Goal: Information Seeking & Learning: Learn about a topic

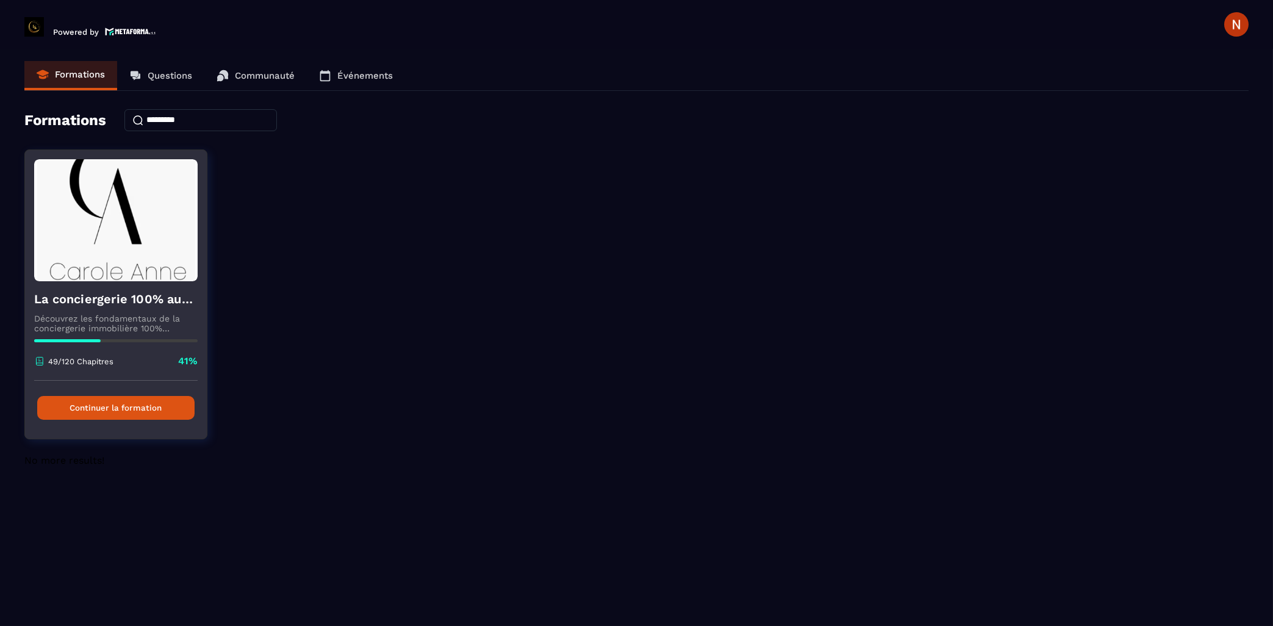
click at [122, 412] on button "Continuer la formation" at bounding box center [115, 408] width 157 height 24
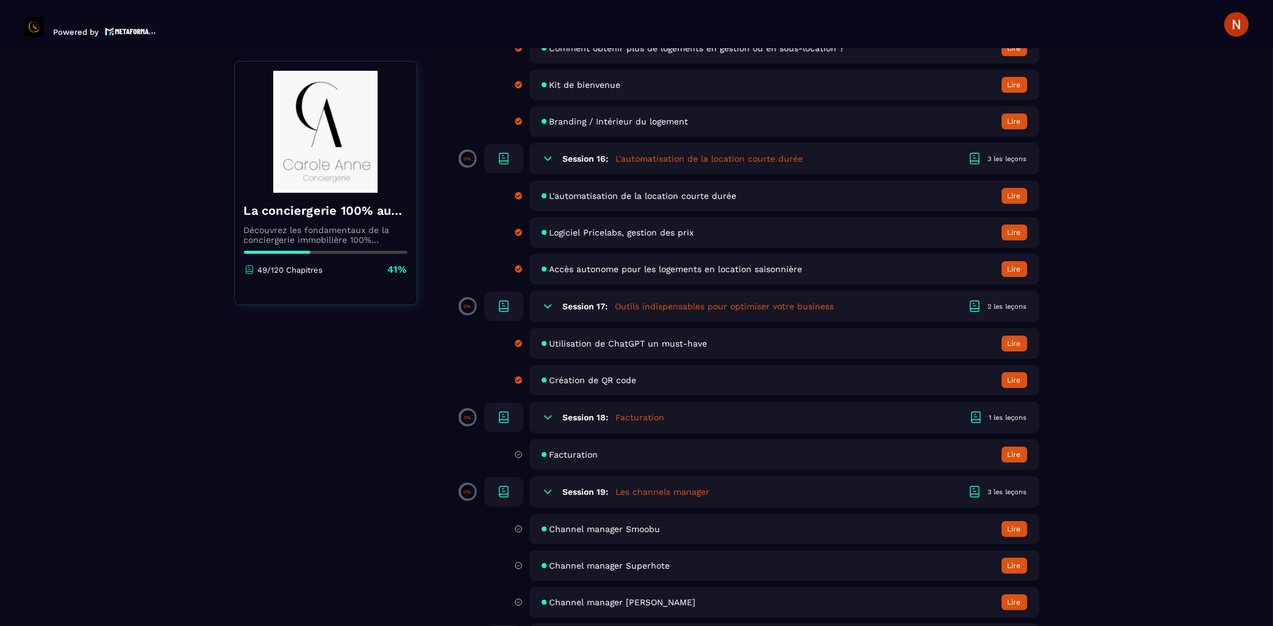
scroll to position [2288, 0]
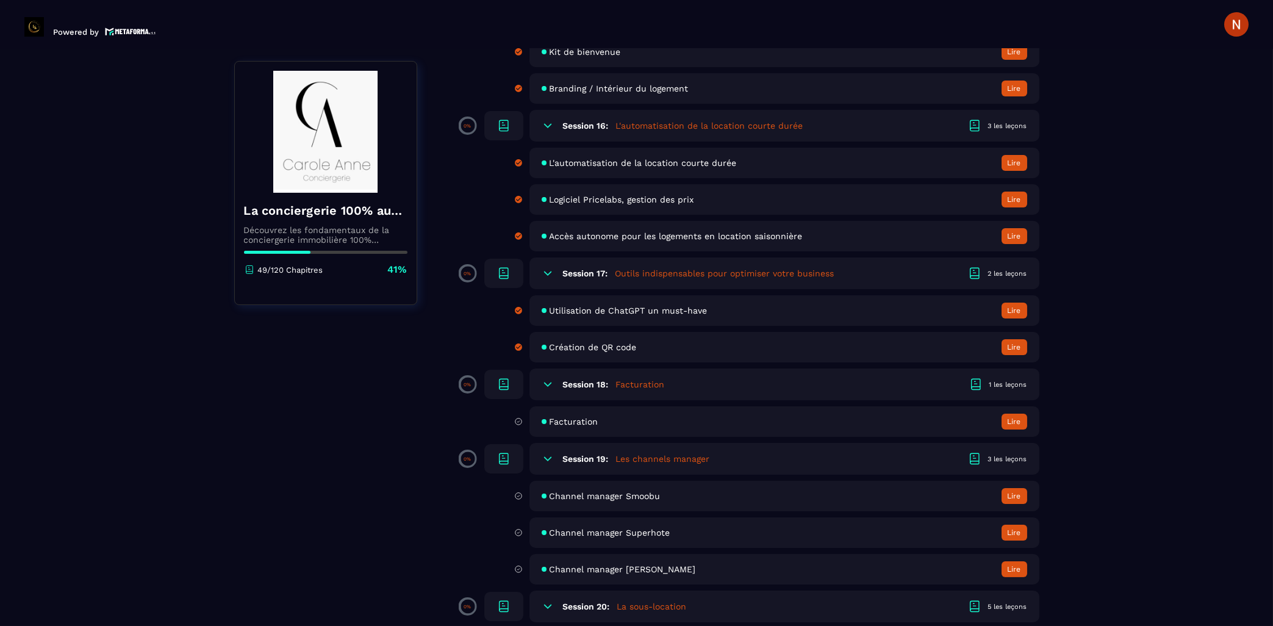
click at [601, 389] on h6 "Session 18:" at bounding box center [586, 384] width 46 height 10
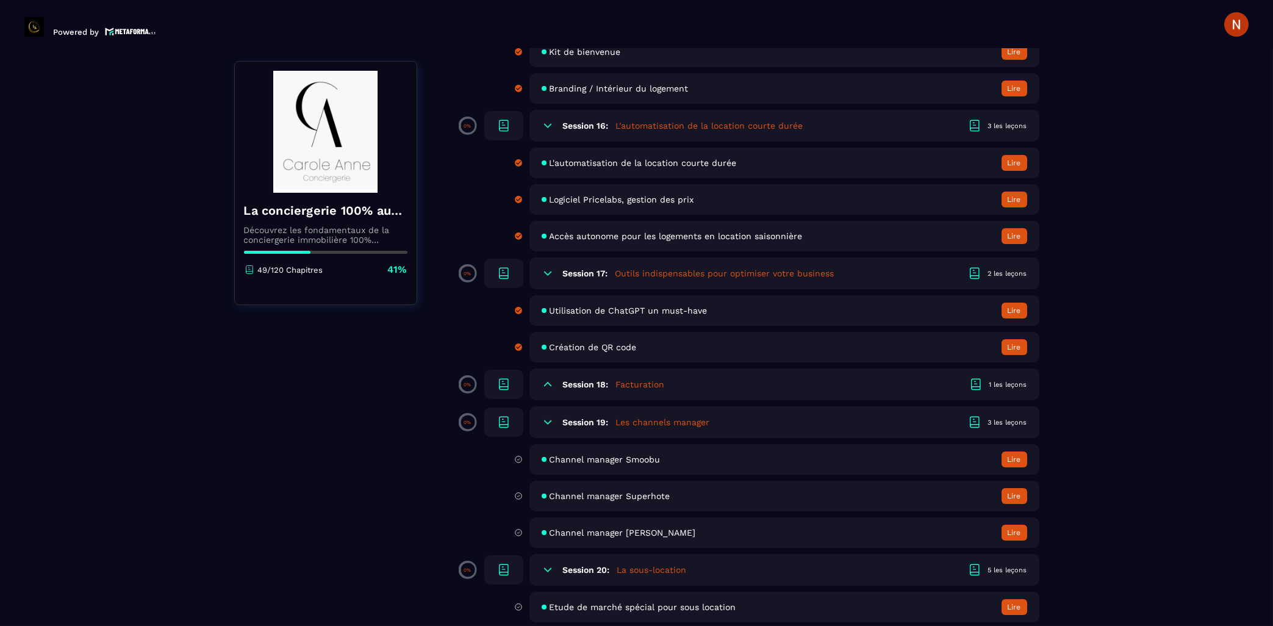
click at [601, 389] on h6 "Session 18:" at bounding box center [586, 384] width 46 height 10
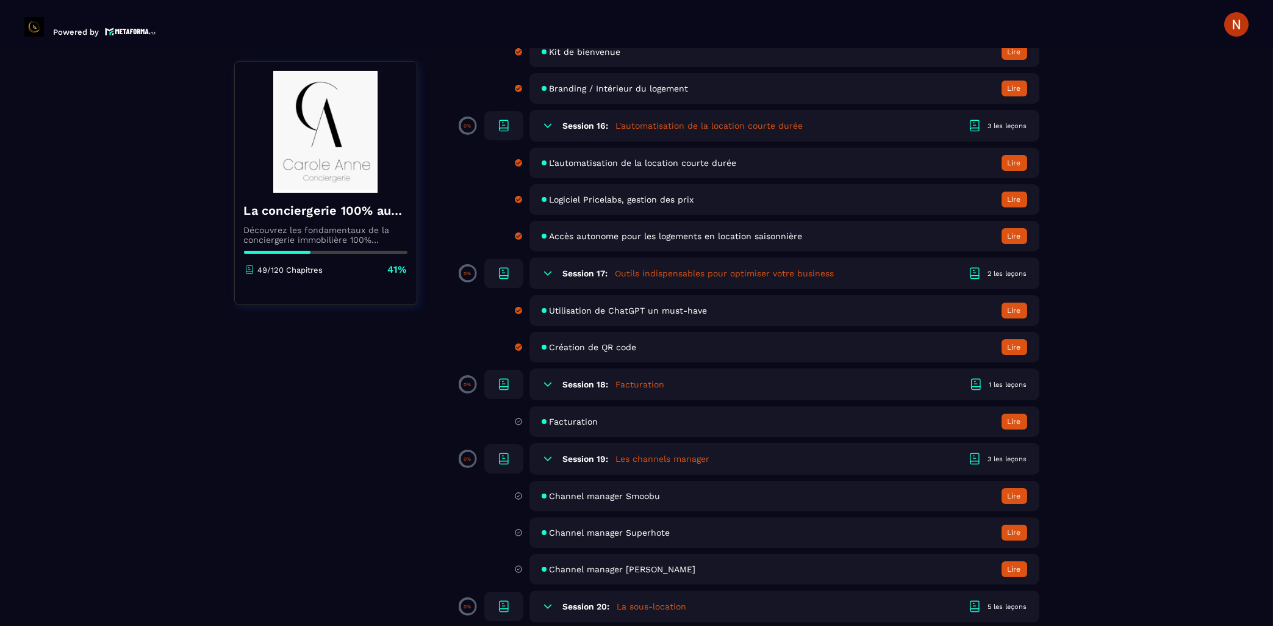
click at [1019, 429] on button "Lire" at bounding box center [1015, 422] width 26 height 16
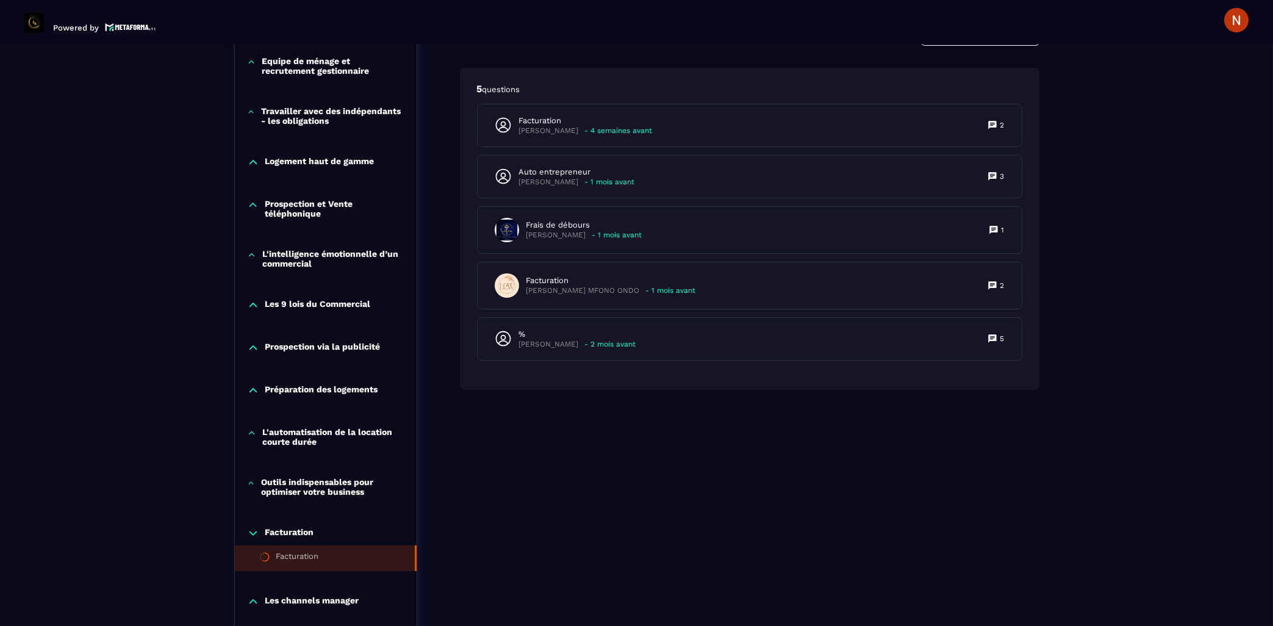
scroll to position [845, 0]
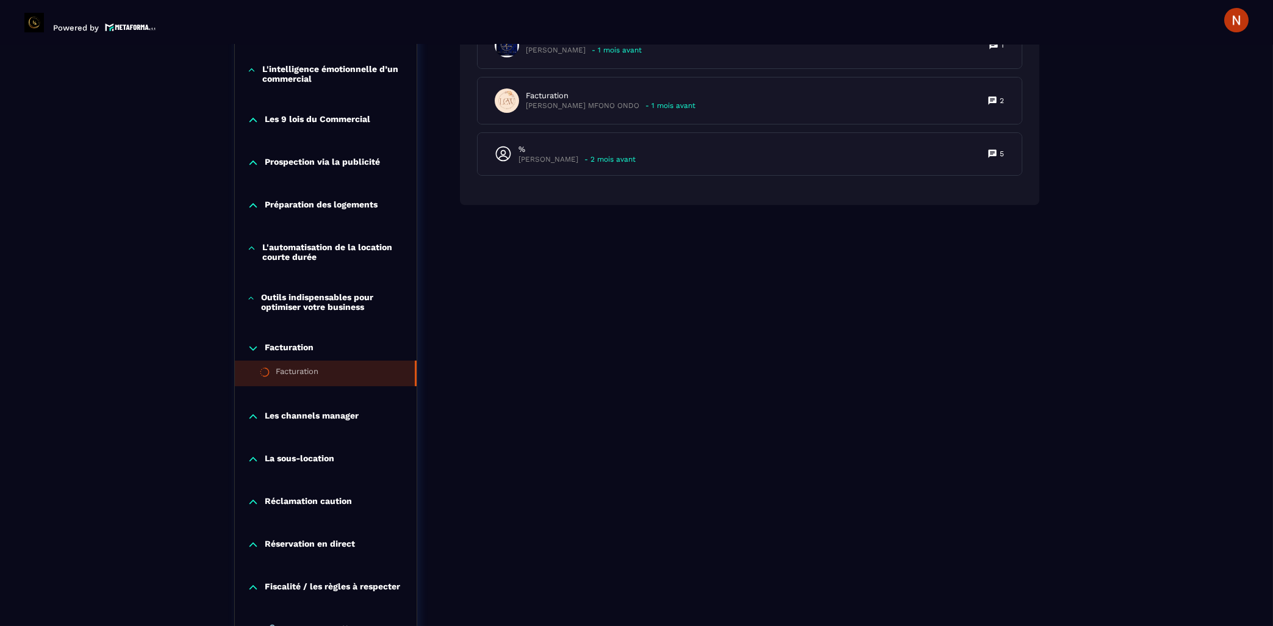
click at [253, 304] on icon at bounding box center [251, 298] width 8 height 12
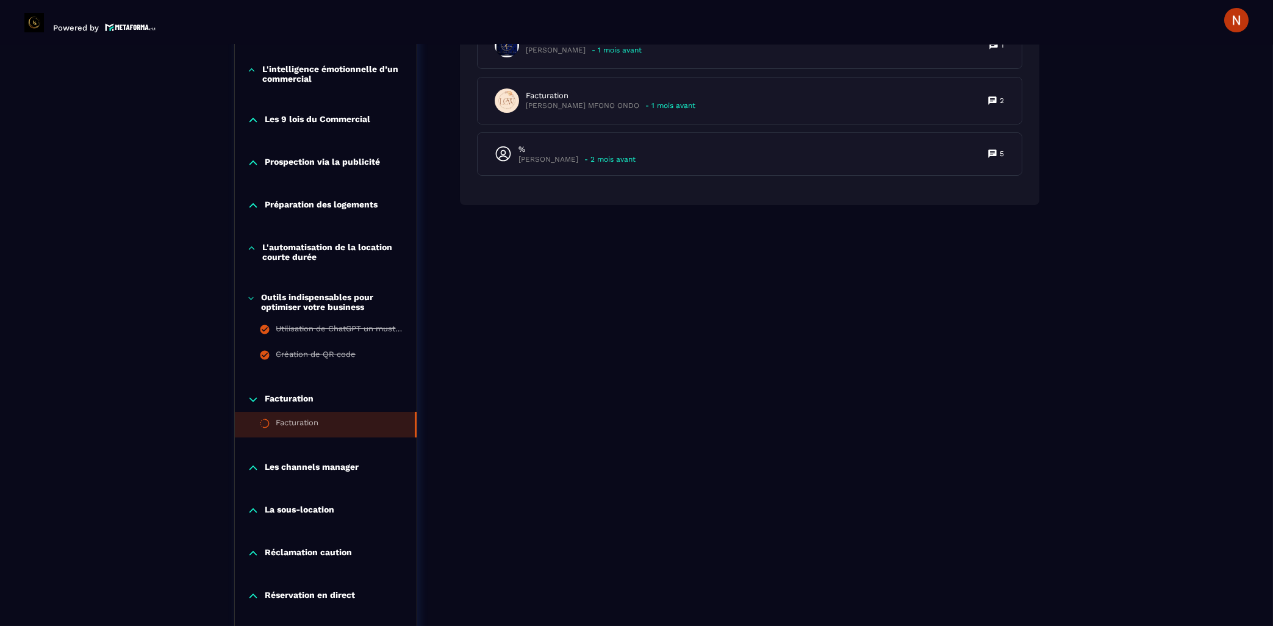
click at [253, 304] on icon at bounding box center [251, 298] width 8 height 12
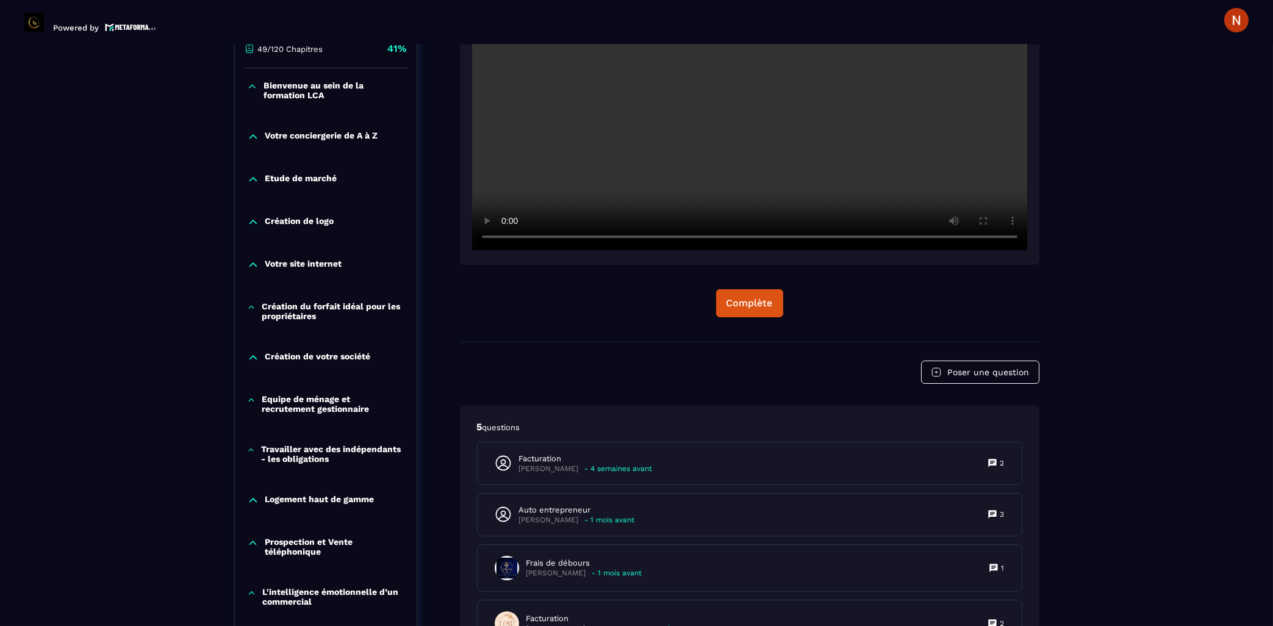
scroll to position [126, 0]
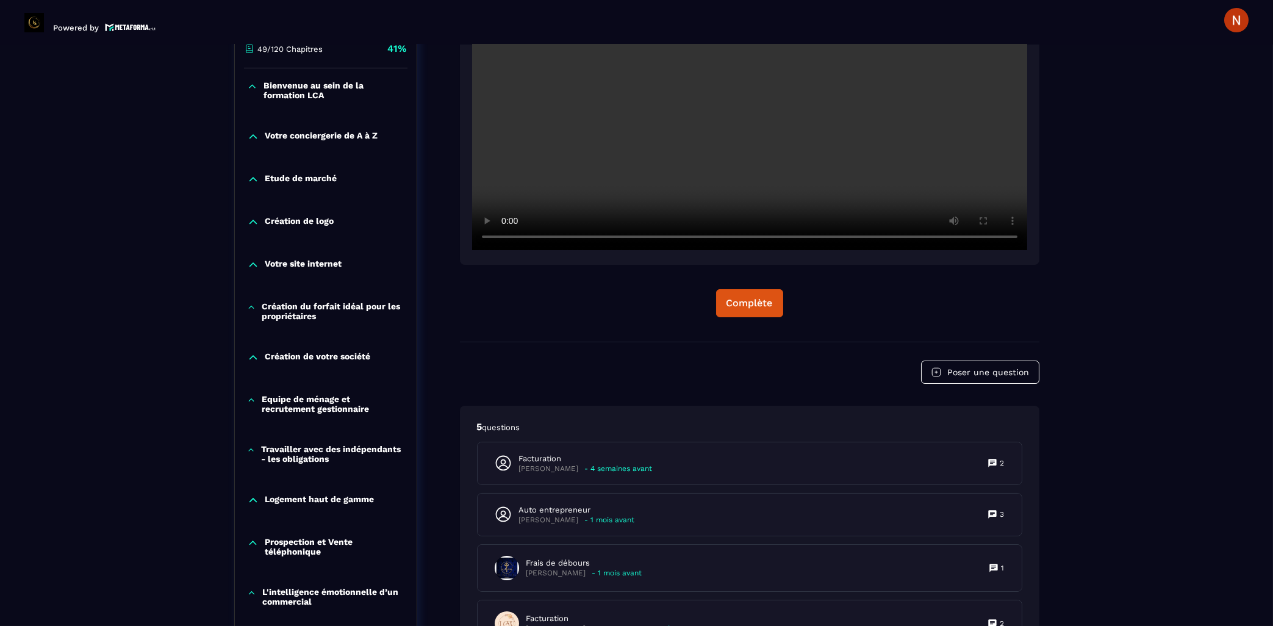
scroll to position [518, 0]
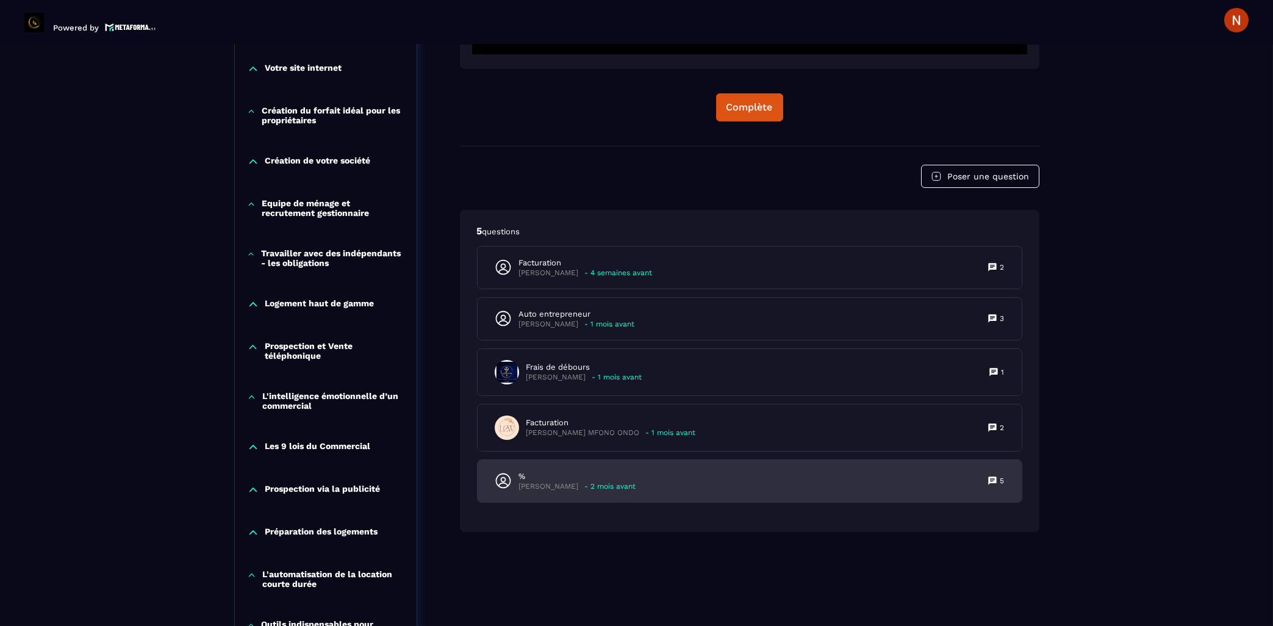
click at [564, 487] on p "[PERSON_NAME]" at bounding box center [549, 486] width 60 height 9
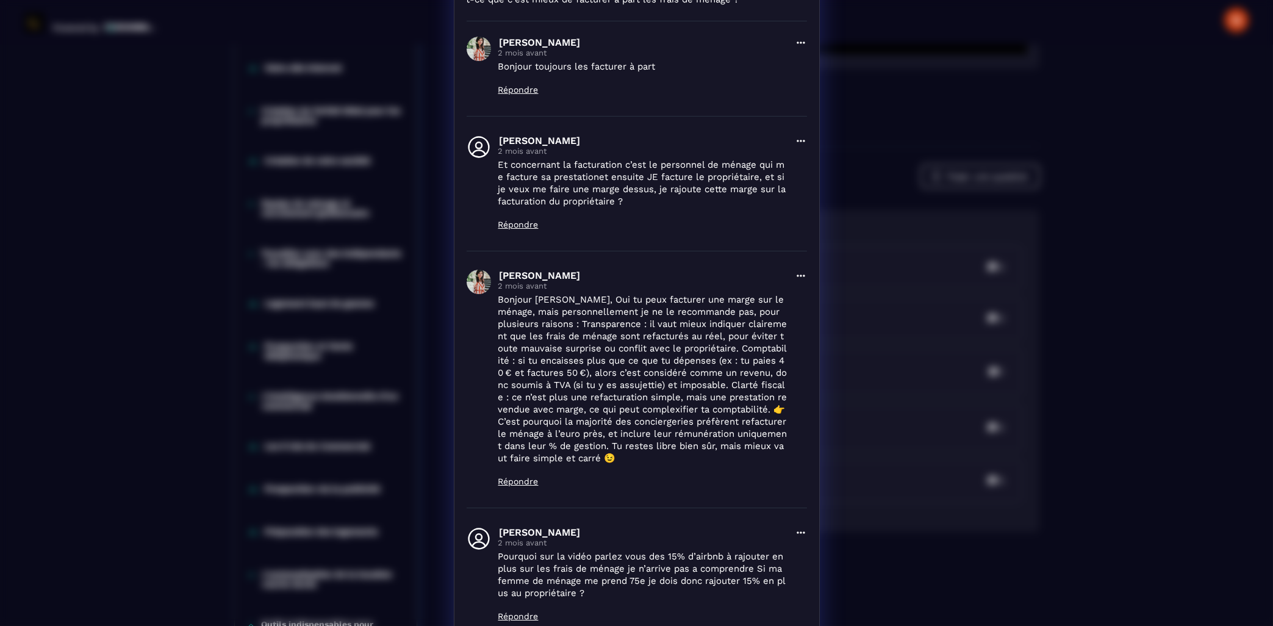
scroll to position [0, 0]
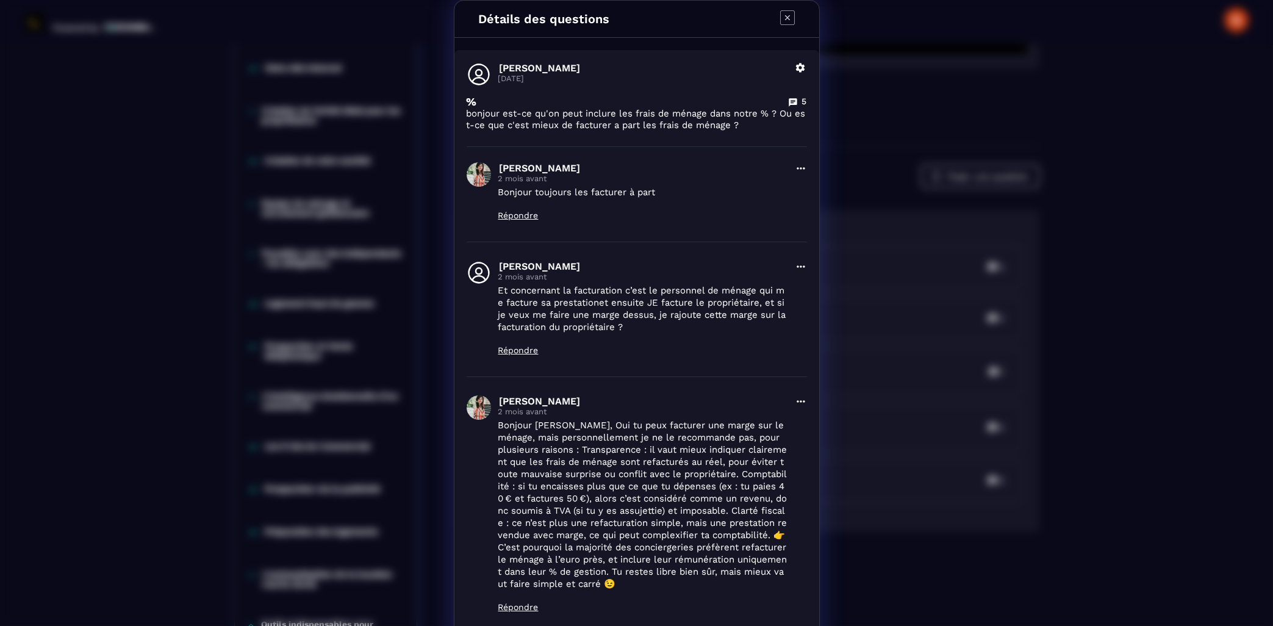
click at [787, 19] on icon "Modal window" at bounding box center [787, 17] width 15 height 15
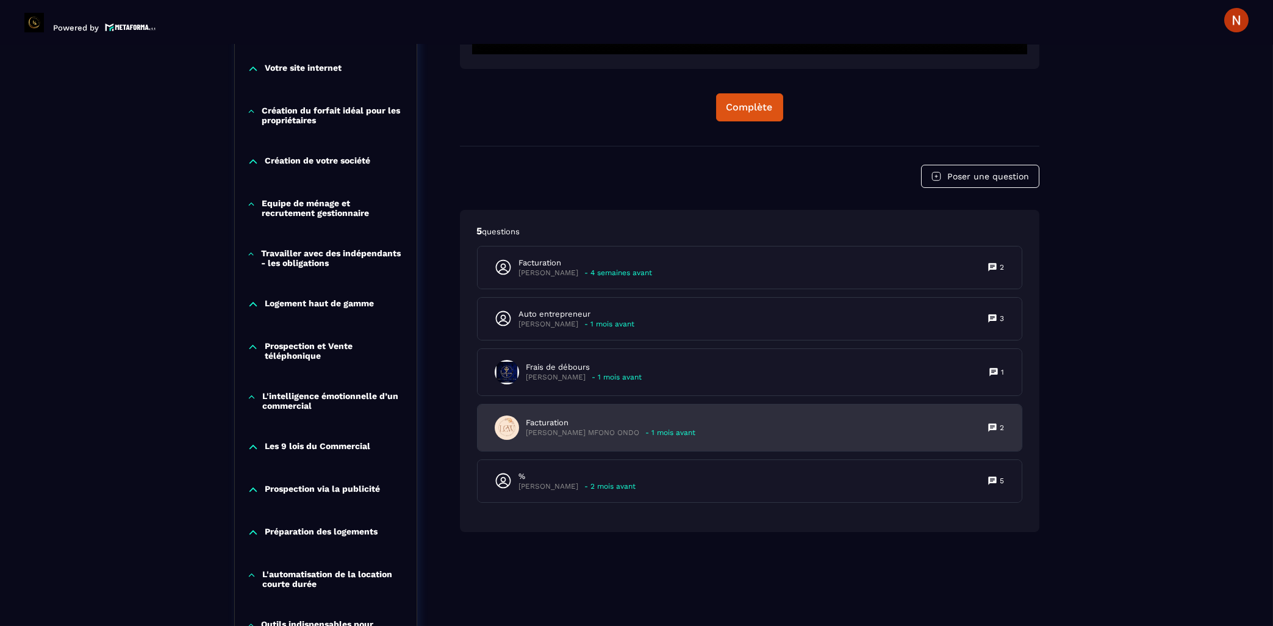
click at [567, 420] on p "Facturation" at bounding box center [611, 422] width 170 height 11
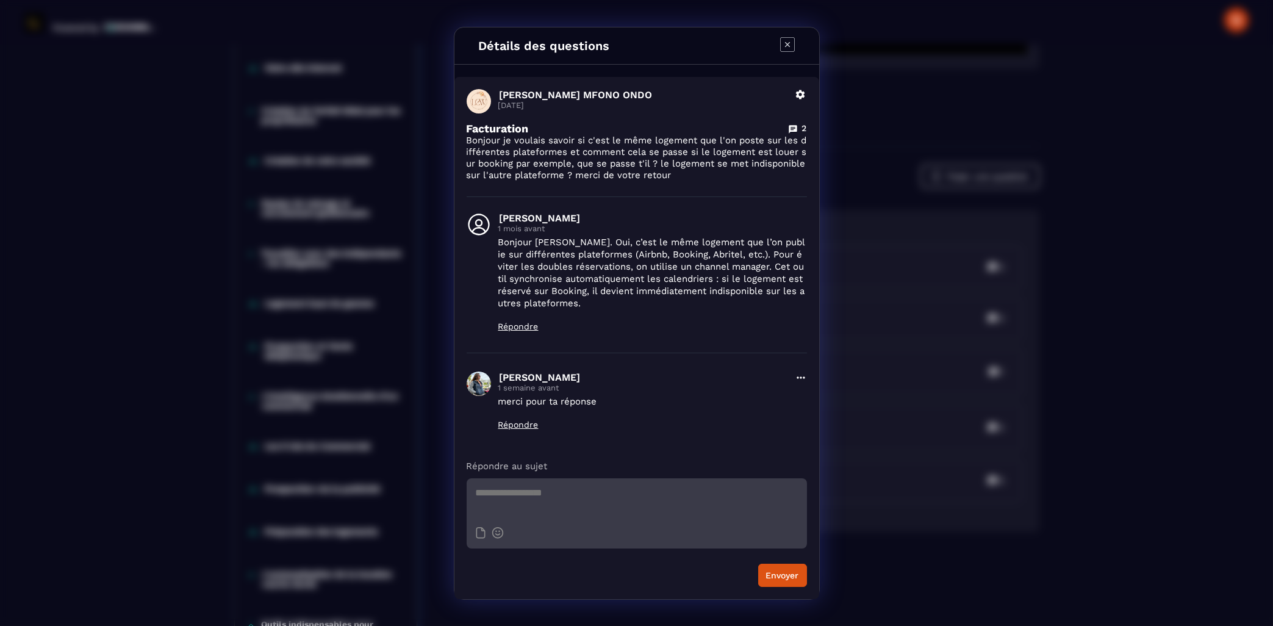
click at [792, 47] on icon "Modal window" at bounding box center [787, 44] width 15 height 15
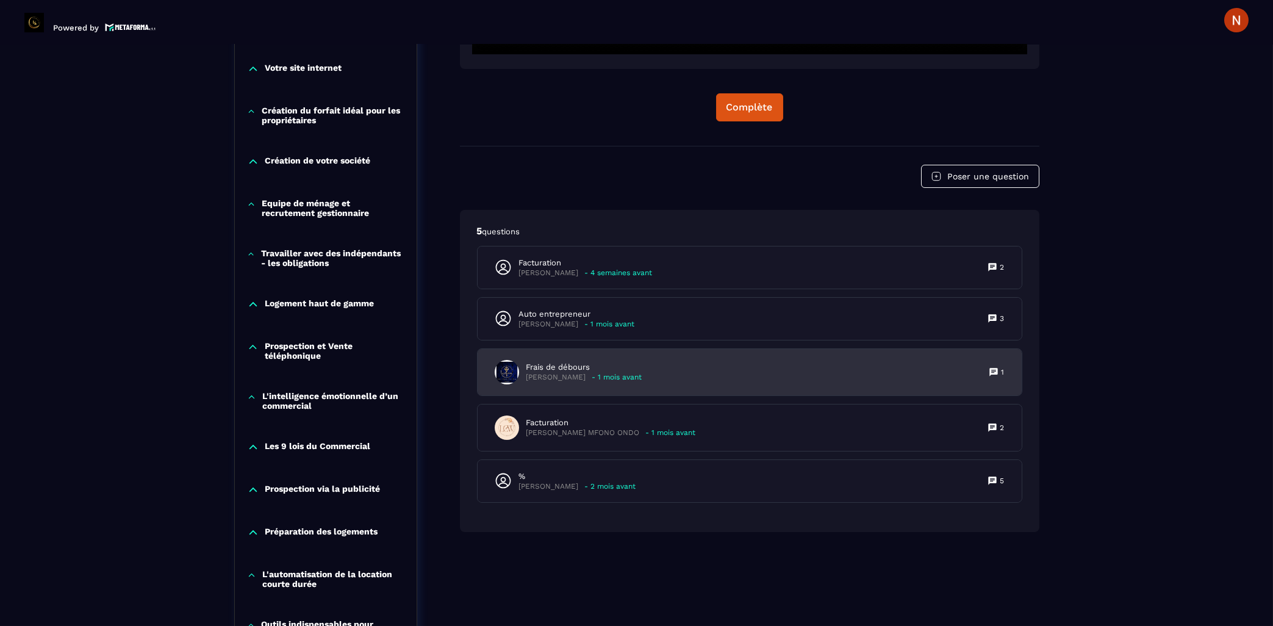
click at [561, 368] on p "Frais de débours" at bounding box center [584, 367] width 116 height 11
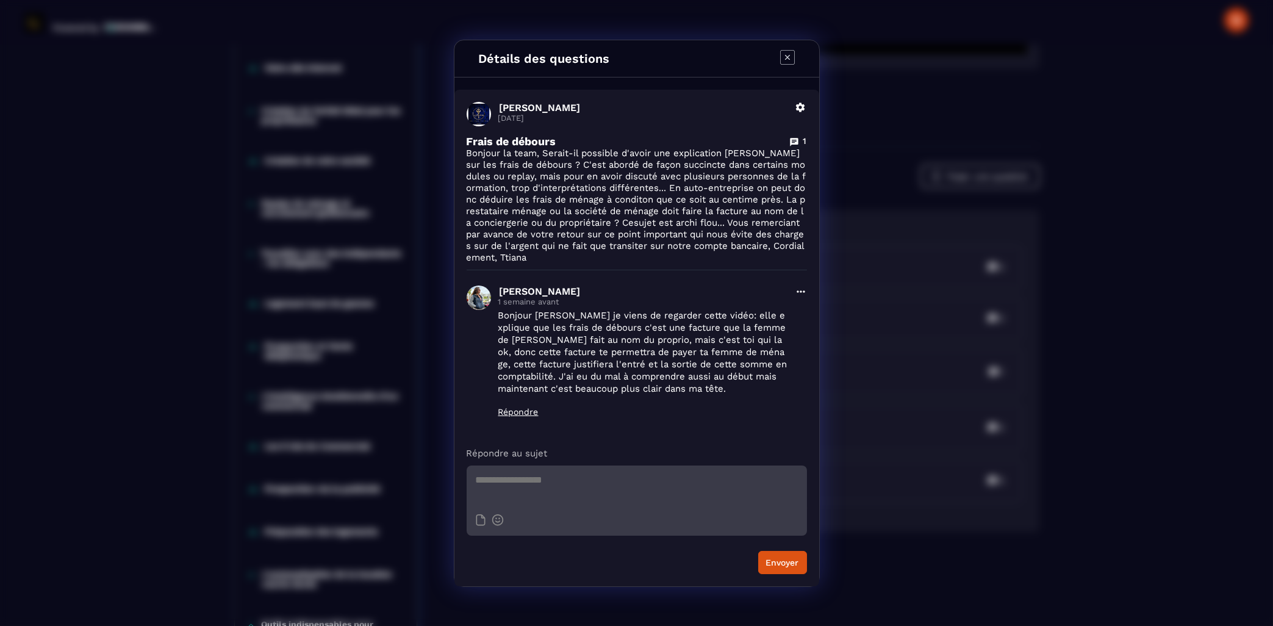
click at [786, 60] on icon "Modal window" at bounding box center [787, 57] width 15 height 15
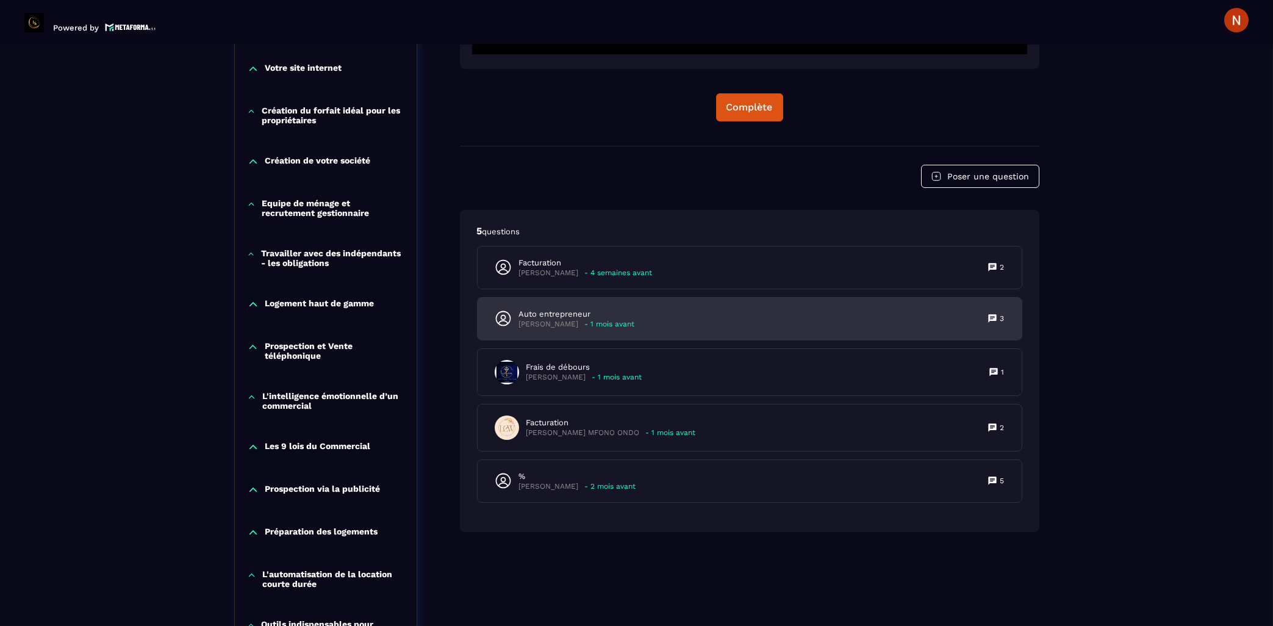
click at [562, 314] on p "Auto entrepreneur" at bounding box center [577, 314] width 116 height 11
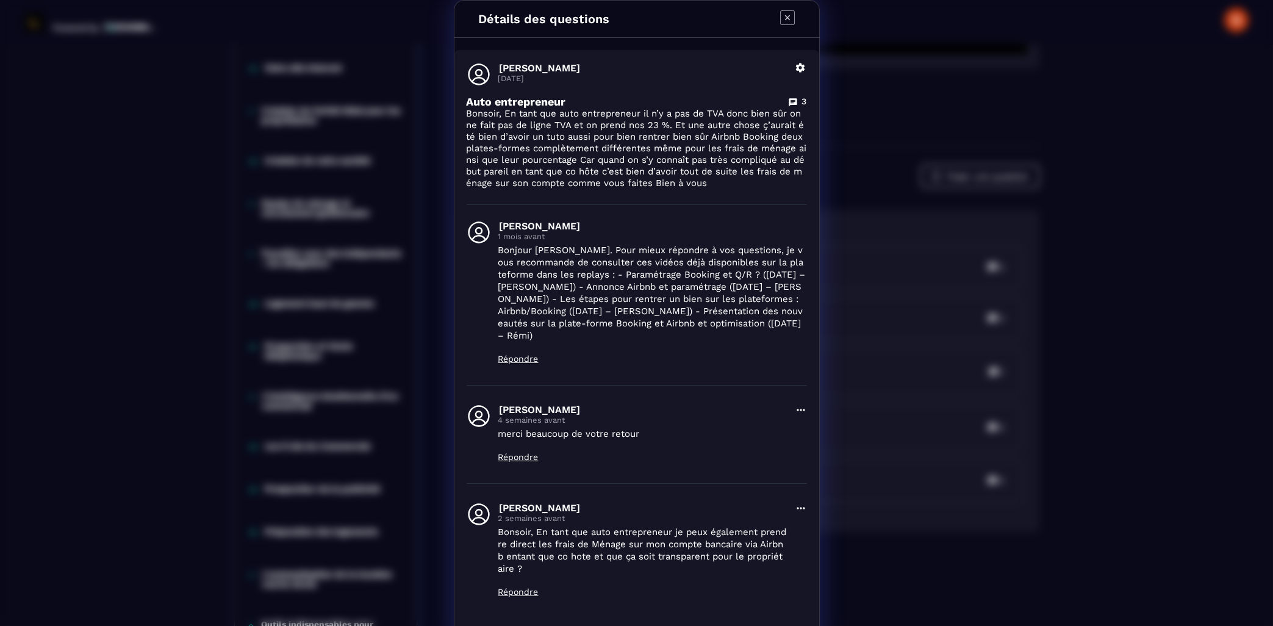
click at [793, 22] on icon "Modal window" at bounding box center [787, 17] width 15 height 15
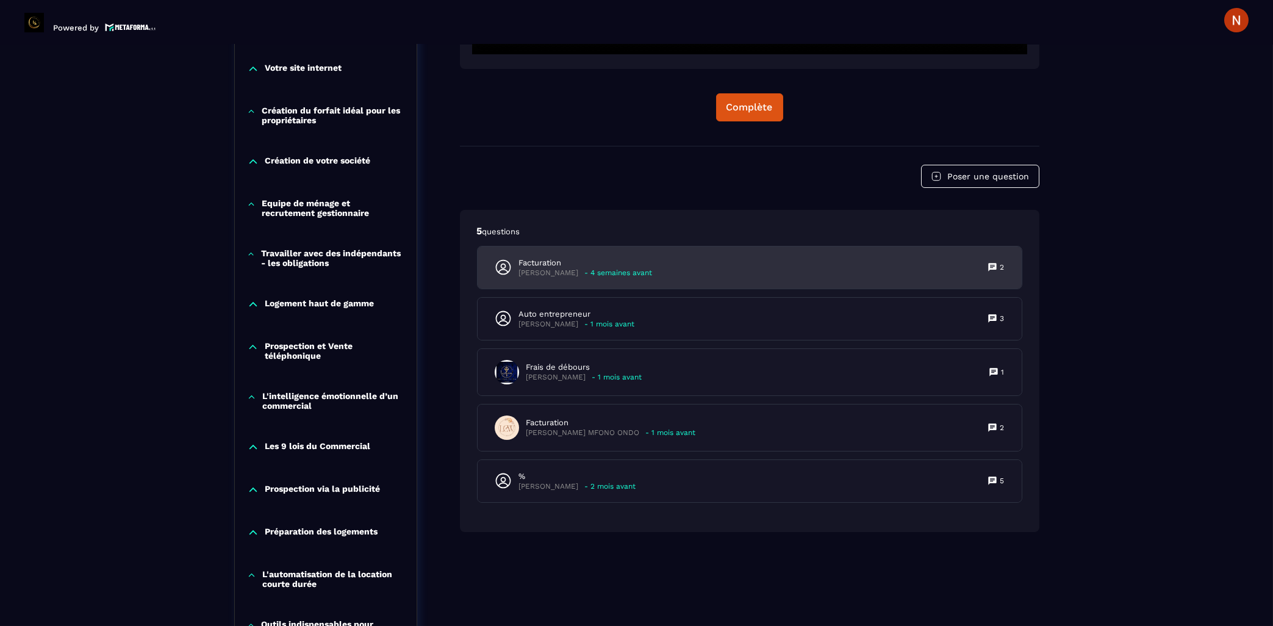
click at [521, 275] on p "[PERSON_NAME]" at bounding box center [549, 272] width 60 height 9
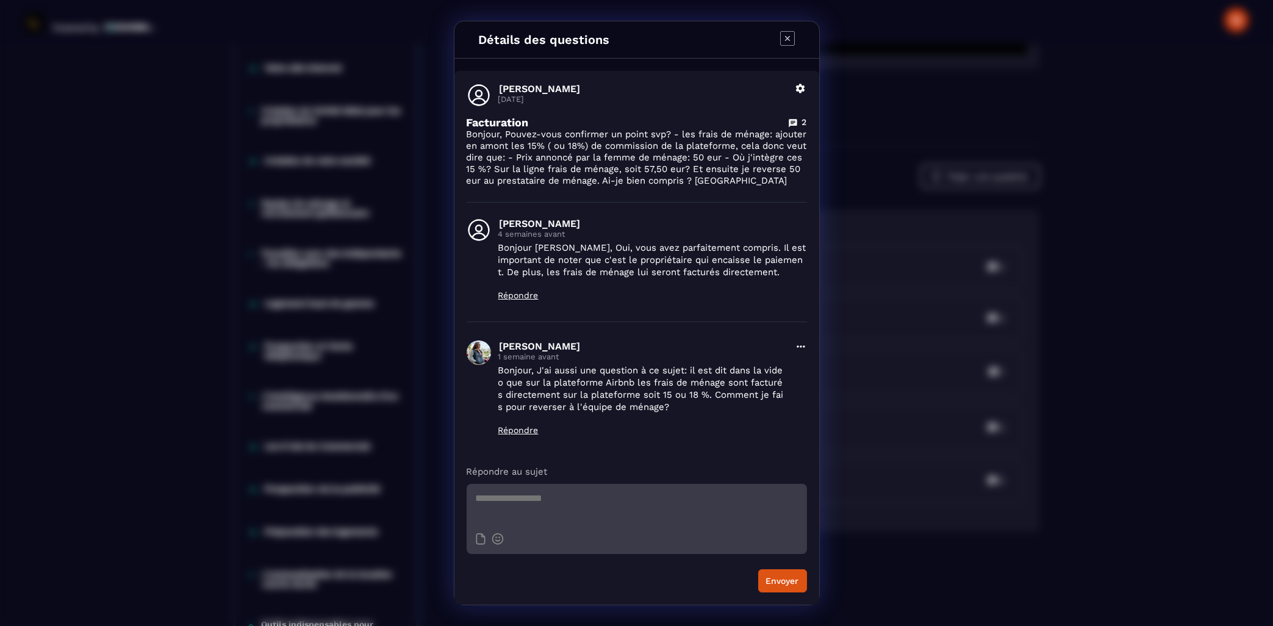
click at [788, 37] on icon "Modal window" at bounding box center [787, 38] width 15 height 15
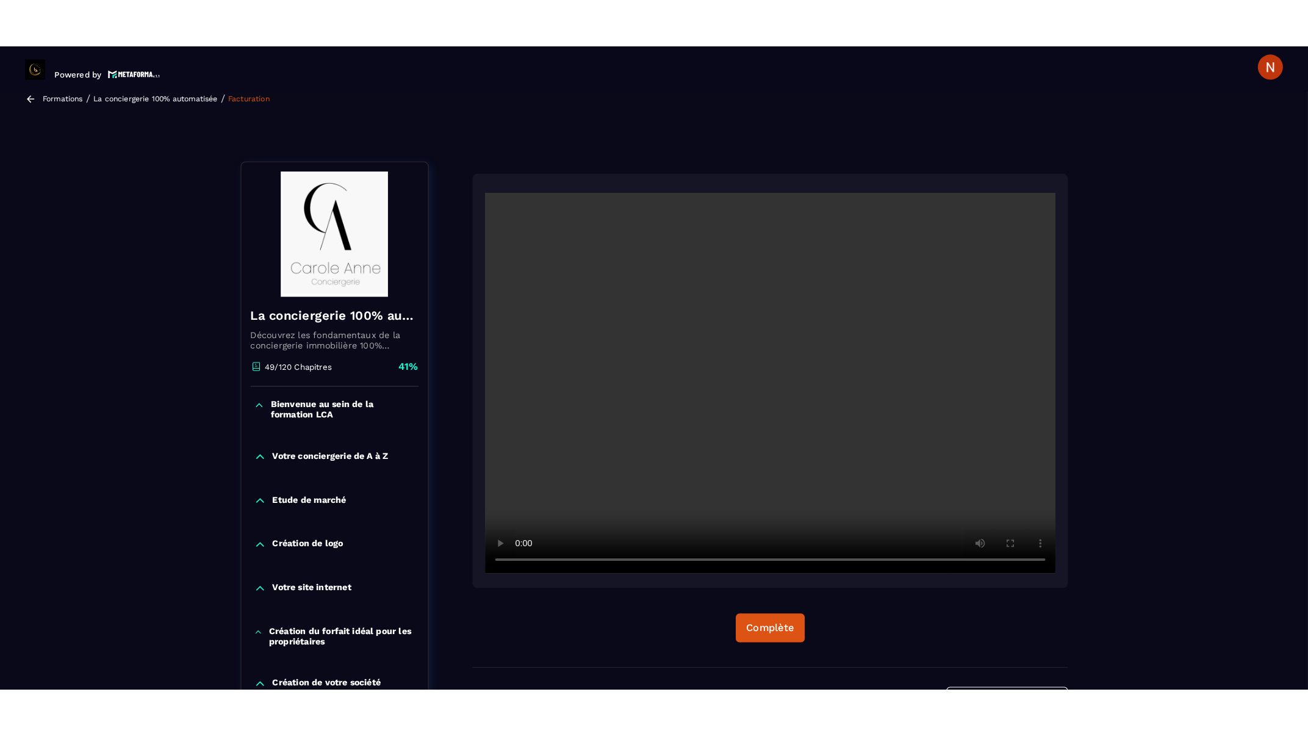
scroll to position [65, 0]
